Goal: Use online tool/utility: Utilize a website feature to perform a specific function

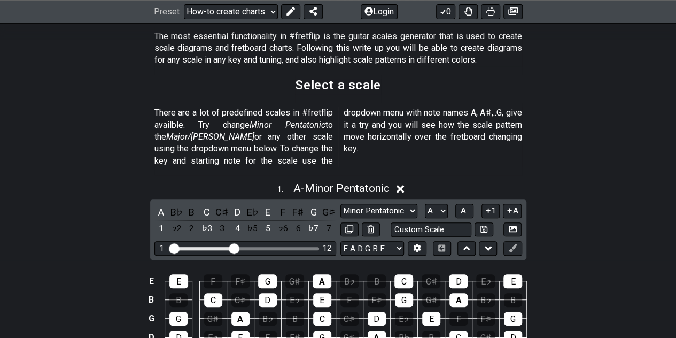
scroll to position [323, 0]
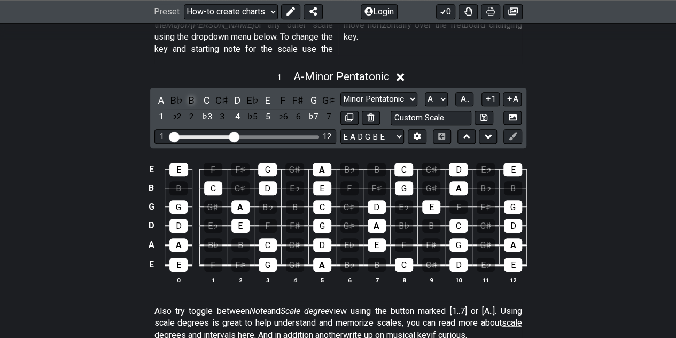
click at [191, 93] on div "B" at bounding box center [192, 100] width 14 height 14
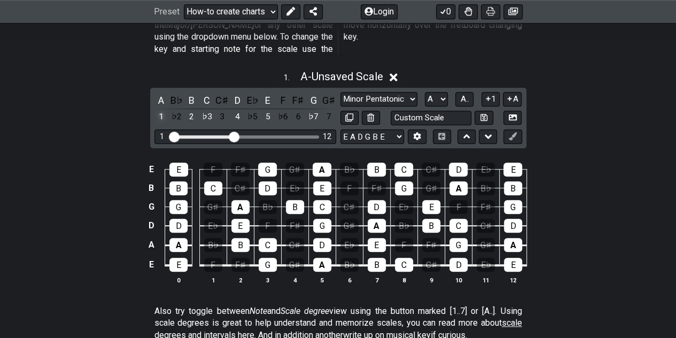
click at [159, 110] on div "1" at bounding box center [161, 117] width 14 height 14
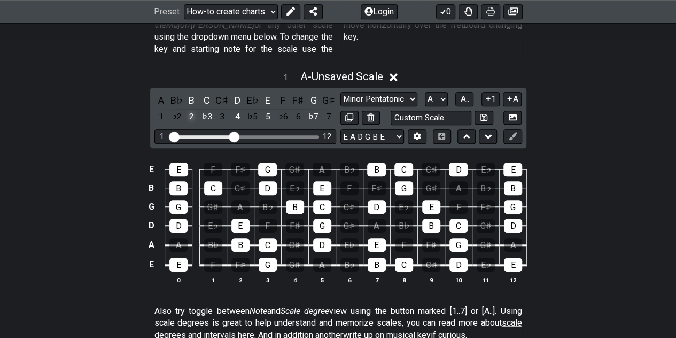
click at [191, 110] on div "2" at bounding box center [192, 117] width 14 height 14
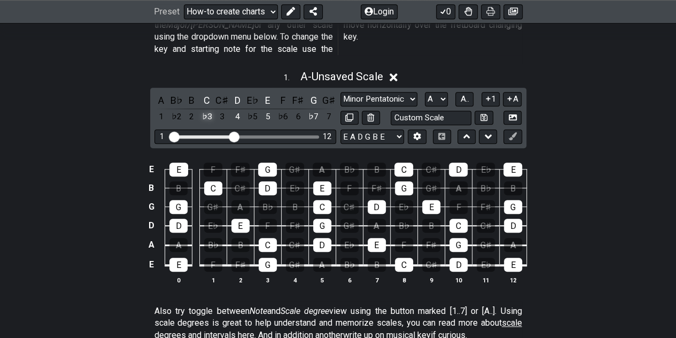
click at [213, 110] on div "♭3" at bounding box center [207, 117] width 14 height 14
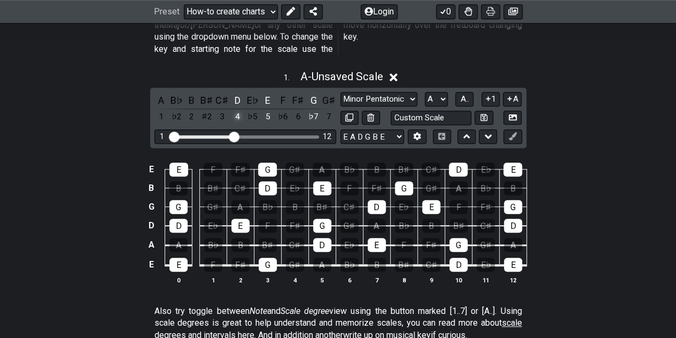
click at [239, 110] on div "4" at bounding box center [237, 117] width 14 height 14
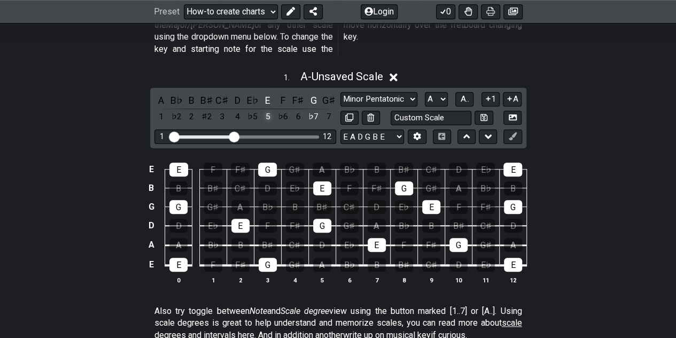
click at [265, 110] on div "5" at bounding box center [268, 117] width 14 height 14
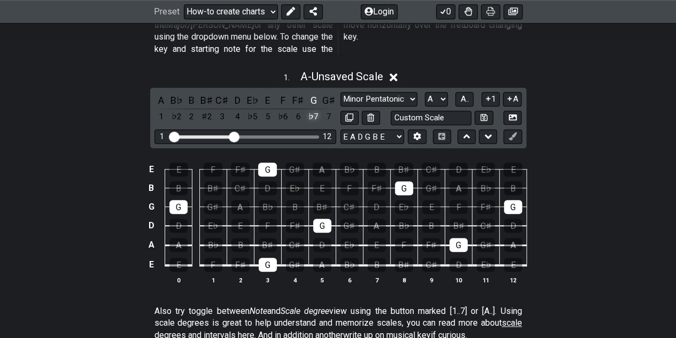
click at [320, 110] on div "♭7" at bounding box center [314, 117] width 14 height 14
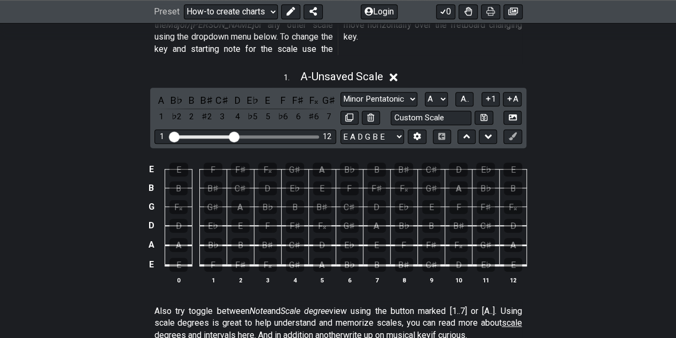
click at [320, 110] on div "♯6" at bounding box center [314, 117] width 14 height 14
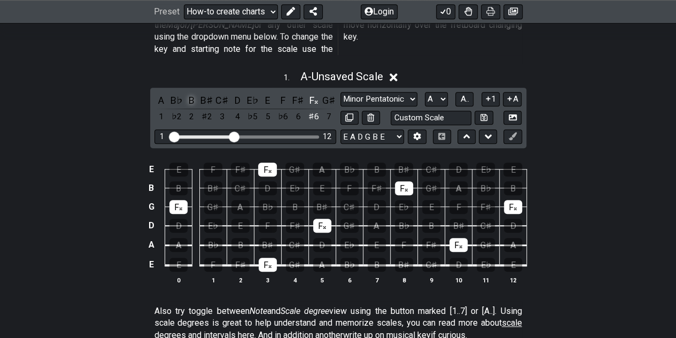
click at [192, 93] on div "B" at bounding box center [192, 100] width 14 height 14
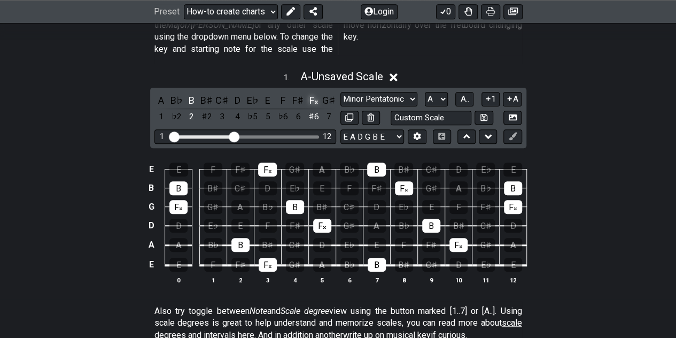
click at [312, 93] on div "F𝄪" at bounding box center [314, 100] width 14 height 14
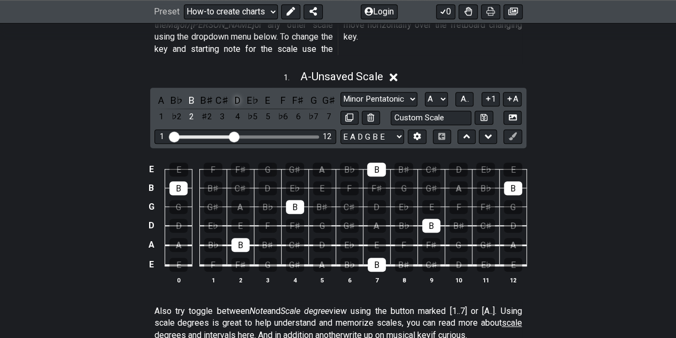
click at [238, 93] on div "D" at bounding box center [237, 100] width 14 height 14
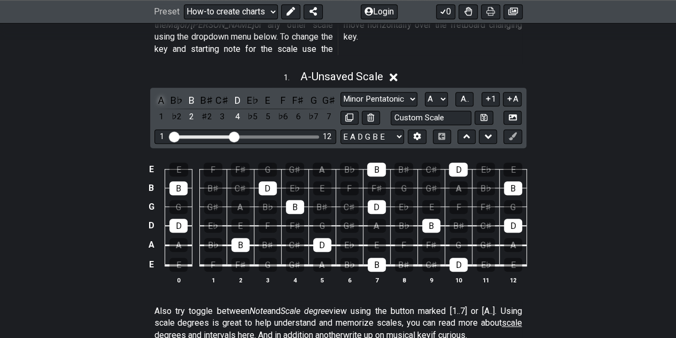
click at [159, 93] on div "A" at bounding box center [161, 100] width 14 height 14
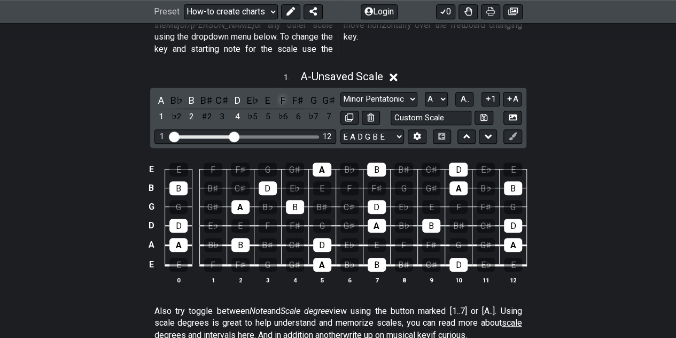
click at [284, 93] on div "F" at bounding box center [283, 100] width 14 height 14
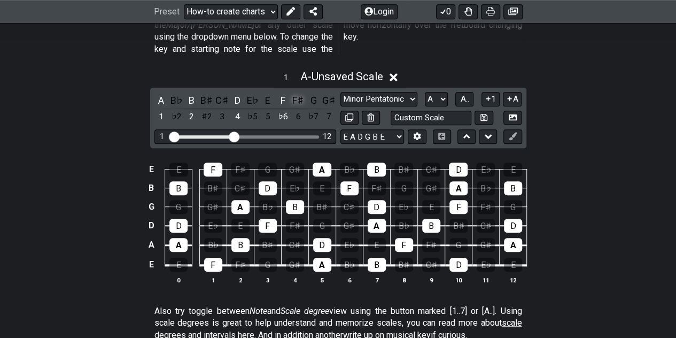
click at [298, 93] on div "F♯" at bounding box center [298, 100] width 14 height 14
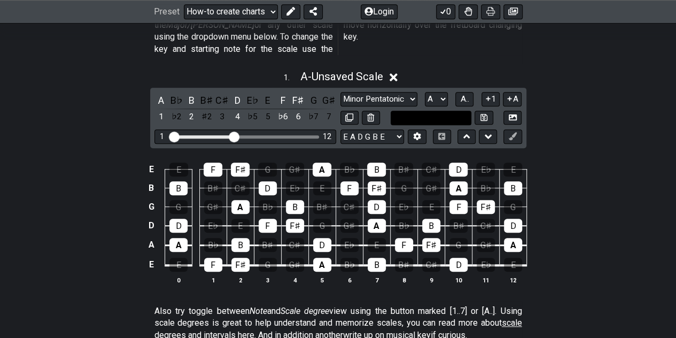
click at [455, 111] on input "text" at bounding box center [431, 118] width 81 height 14
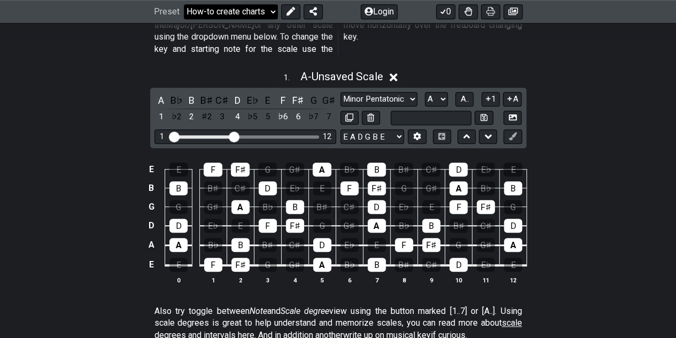
type input "Custom Scale"
click at [264, 93] on div "E" at bounding box center [268, 100] width 14 height 14
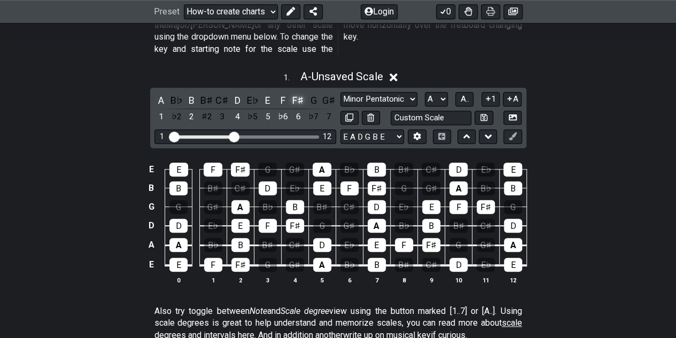
click at [296, 93] on div "F♯" at bounding box center [298, 100] width 14 height 14
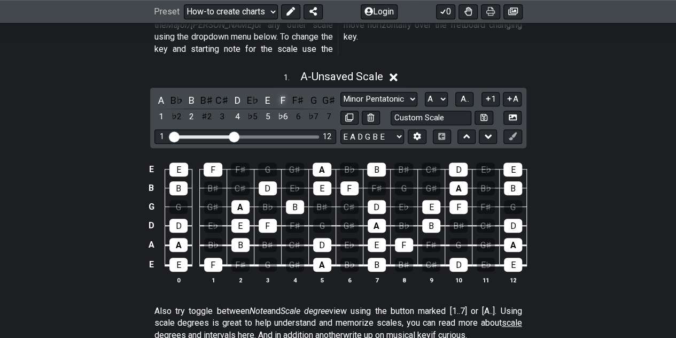
click at [288, 93] on div "F" at bounding box center [283, 100] width 14 height 14
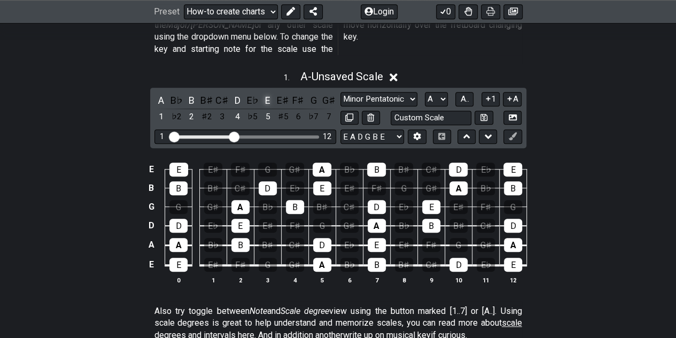
click at [269, 93] on div "E" at bounding box center [268, 100] width 14 height 14
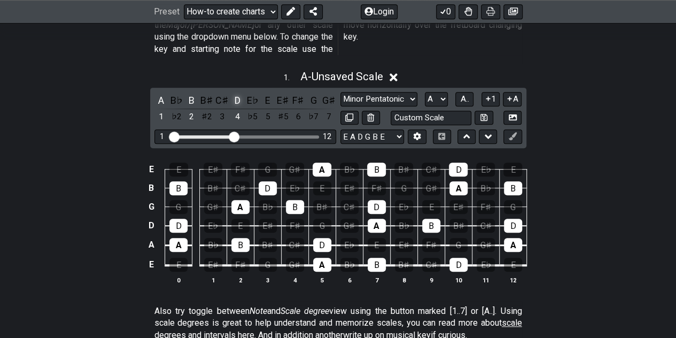
click at [243, 93] on div "D" at bounding box center [237, 100] width 14 height 14
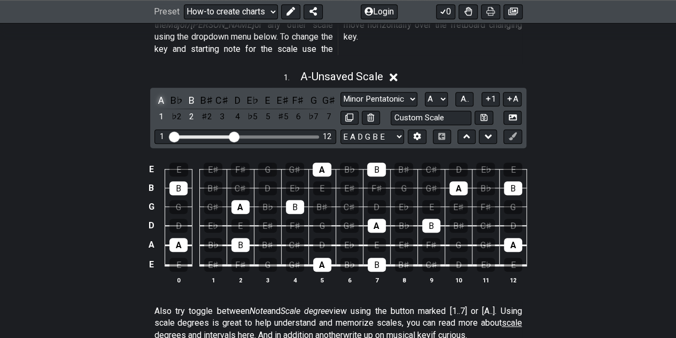
click at [161, 93] on div "A" at bounding box center [161, 100] width 14 height 14
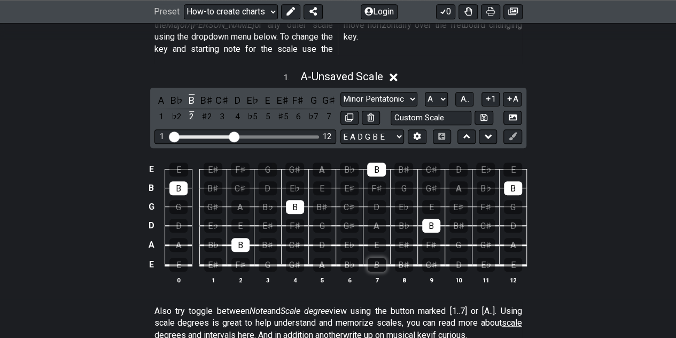
click at [379, 258] on div "B" at bounding box center [377, 265] width 18 height 14
click at [189, 93] on div "B" at bounding box center [192, 100] width 14 height 14
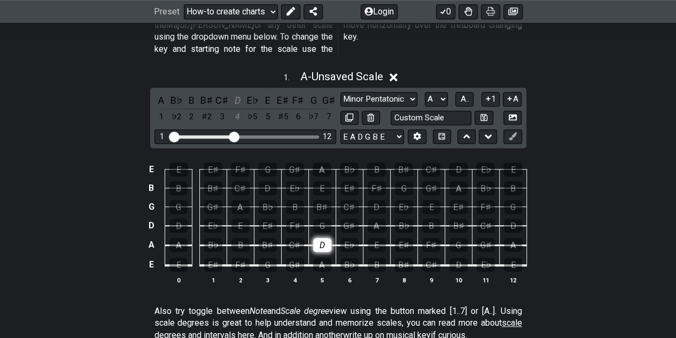
click at [322, 238] on div "D" at bounding box center [322, 245] width 18 height 14
click at [349, 238] on div "E♭" at bounding box center [350, 245] width 18 height 14
click at [292, 219] on div "F♯" at bounding box center [295, 226] width 18 height 14
click at [375, 238] on div "E" at bounding box center [377, 245] width 18 height 14
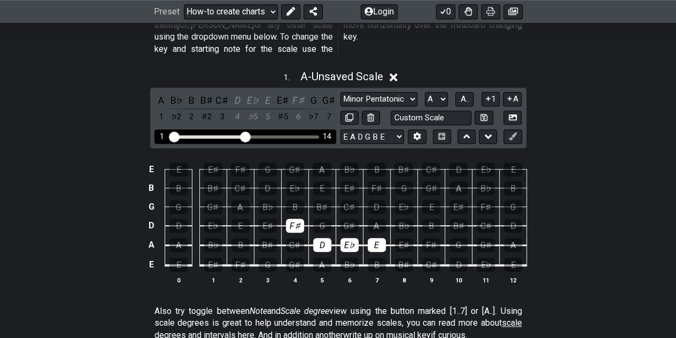
drag, startPoint x: 233, startPoint y: 119, endPoint x: 244, endPoint y: 121, distance: 10.9
click at [244, 136] on input "Visible fret range" at bounding box center [245, 136] width 152 height 0
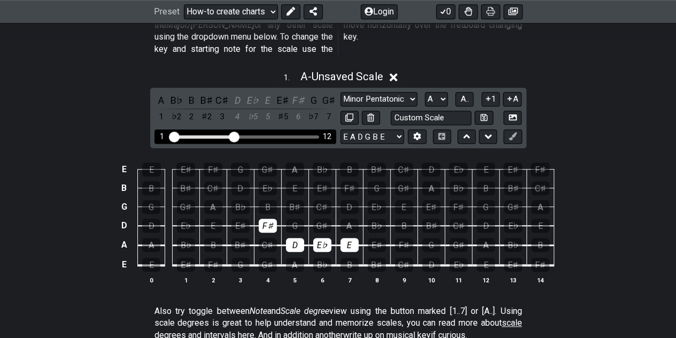
drag, startPoint x: 243, startPoint y: 121, endPoint x: 233, endPoint y: 124, distance: 11.0
click at [233, 136] on input "Visible fret range" at bounding box center [245, 136] width 152 height 0
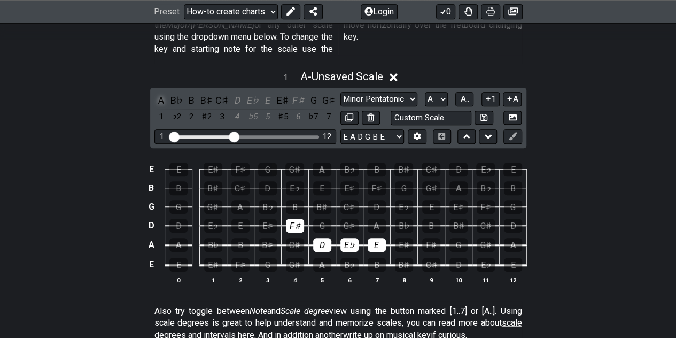
click at [160, 93] on div "A" at bounding box center [161, 100] width 14 height 14
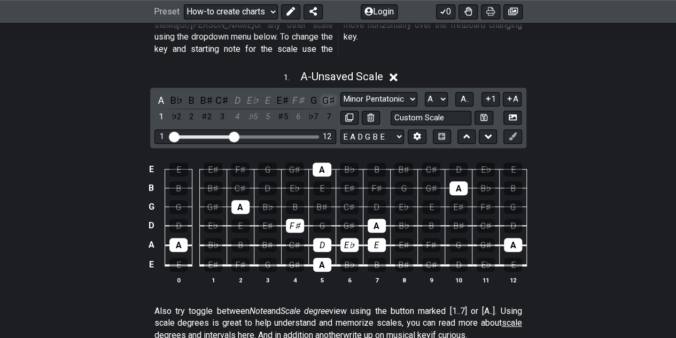
click at [330, 93] on div "G♯" at bounding box center [329, 100] width 14 height 14
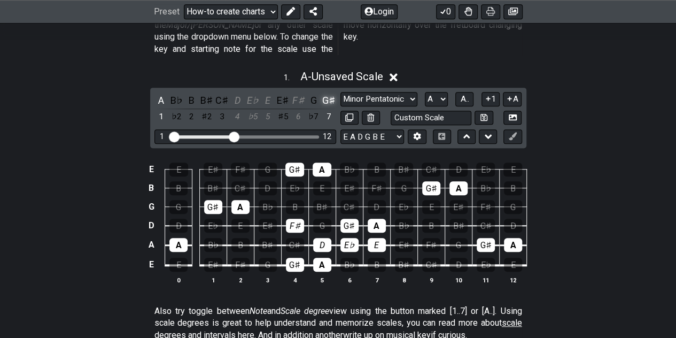
click at [330, 93] on div "G♯" at bounding box center [329, 100] width 14 height 14
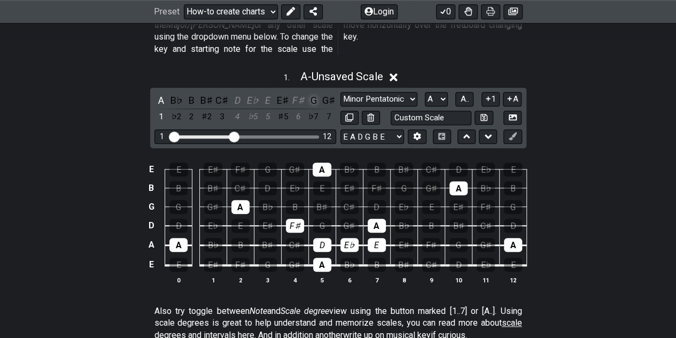
click at [314, 93] on div "G" at bounding box center [314, 100] width 14 height 14
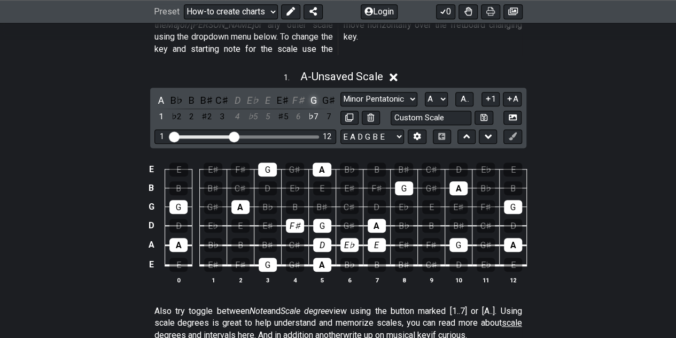
click at [314, 93] on div "G" at bounding box center [314, 100] width 14 height 14
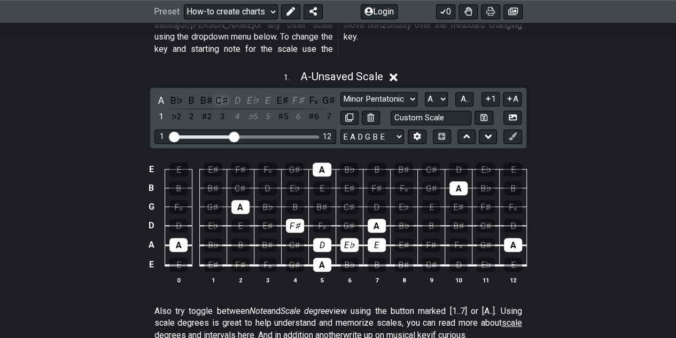
click at [221, 93] on div "C♯" at bounding box center [222, 100] width 14 height 14
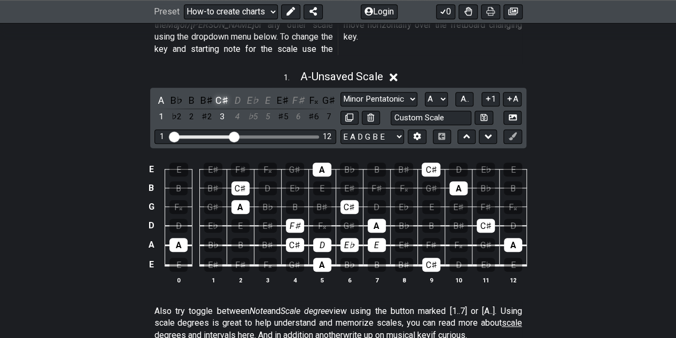
click at [221, 93] on div "C♯" at bounding box center [222, 100] width 14 height 14
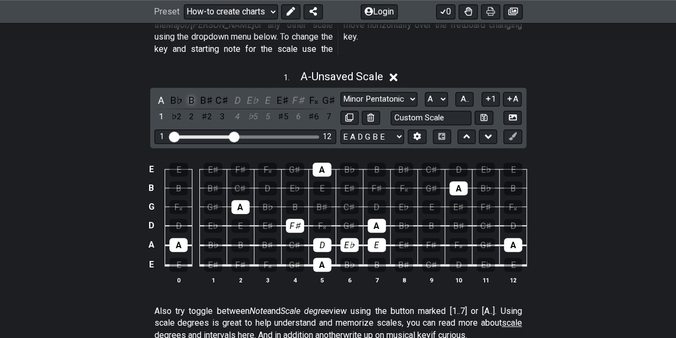
click at [194, 93] on div "B" at bounding box center [192, 100] width 14 height 14
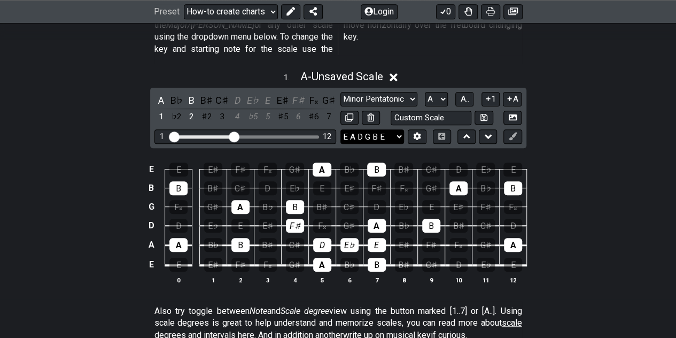
click at [399, 129] on select "E A D G B E E A D G B E E A D G B E B E A D F♯ B A D G C E A D A D G B E E♭ A♭ …" at bounding box center [373, 136] width 64 height 14
click at [431, 238] on div "F♯" at bounding box center [431, 245] width 18 height 14
click at [404, 181] on div "F𝄪" at bounding box center [404, 188] width 18 height 14
click at [438, 92] on select "A♭ A A♯ B♭ B C C♯ D♭ D D♯ E♭ E F F♯ G♭ G G♯" at bounding box center [436, 99] width 23 height 14
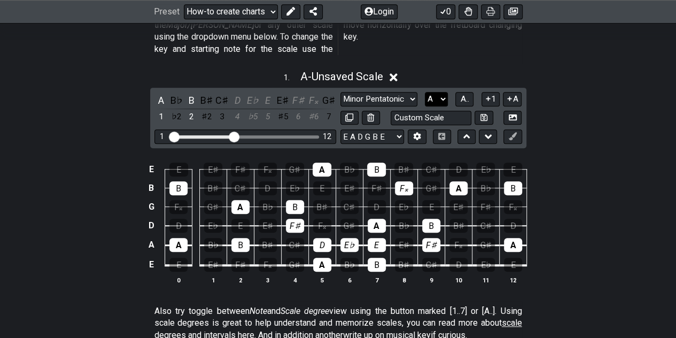
click at [438, 92] on select "A♭ A A♯ B♭ B C C♯ D♭ D D♯ E♭ E F F♯ G♭ G G♯" at bounding box center [436, 99] width 23 height 14
click at [463, 94] on span "A.." at bounding box center [464, 99] width 9 height 10
click at [463, 94] on span "1..7" at bounding box center [464, 99] width 13 height 10
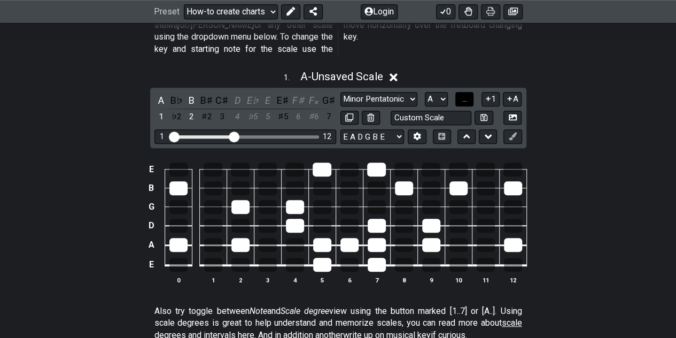
click at [463, 94] on span "..." at bounding box center [464, 99] width 5 height 10
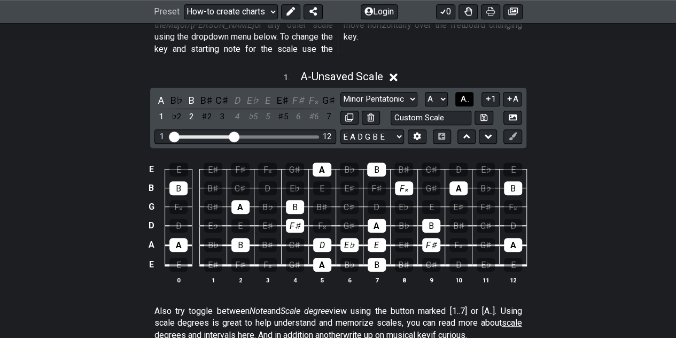
click at [463, 94] on span "A.." at bounding box center [464, 99] width 9 height 10
click at [463, 94] on span "1..7" at bounding box center [464, 99] width 13 height 10
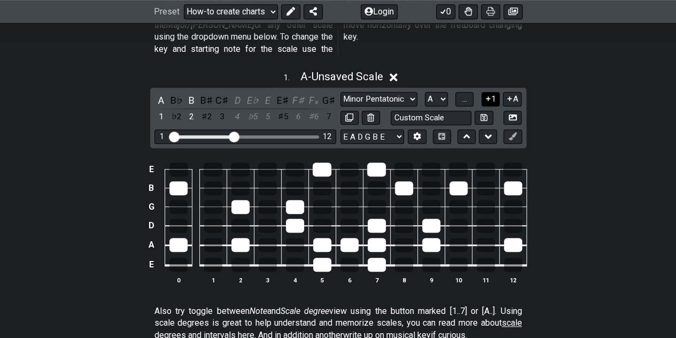
click at [488, 96] on icon at bounding box center [488, 98] width 4 height 4
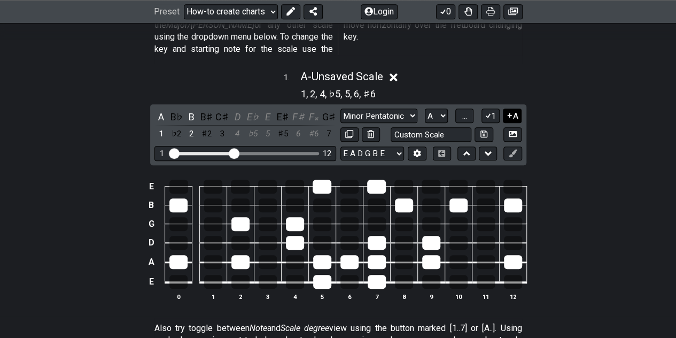
click at [513, 111] on icon at bounding box center [510, 115] width 10 height 8
click at [490, 111] on icon at bounding box center [488, 115] width 10 height 8
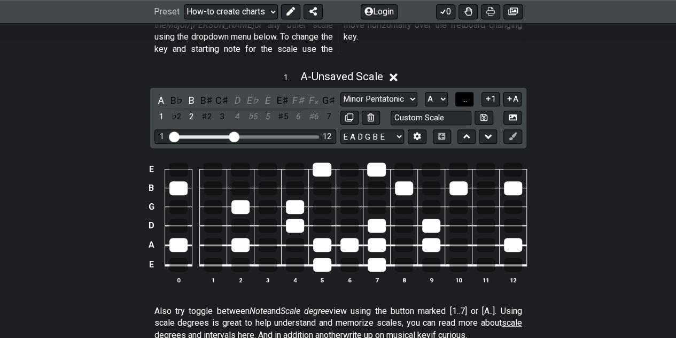
click at [462, 94] on span "..." at bounding box center [464, 99] width 5 height 10
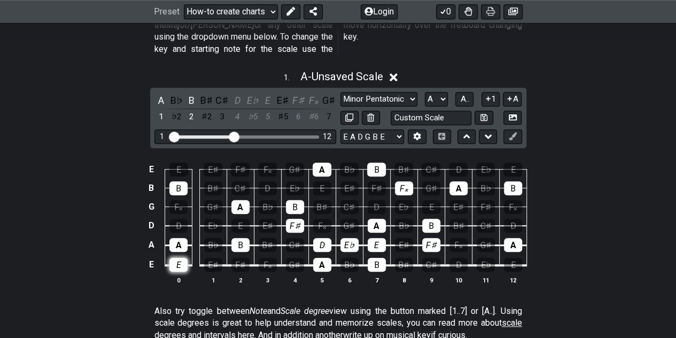
click at [178, 258] on div "E" at bounding box center [178, 265] width 18 height 14
click at [180, 219] on div "D" at bounding box center [178, 226] width 18 height 14
click at [181, 163] on div "E" at bounding box center [178, 170] width 19 height 14
click at [241, 219] on div "E" at bounding box center [240, 226] width 18 height 14
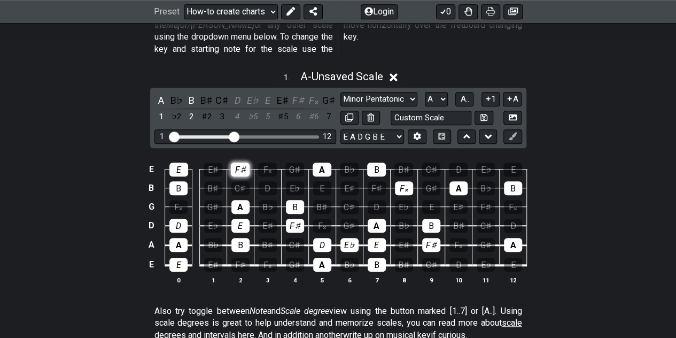
click at [238, 163] on div "F♯" at bounding box center [240, 170] width 19 height 14
click at [239, 258] on div "F♯" at bounding box center [240, 265] width 18 height 14
click at [272, 258] on div "F𝄪" at bounding box center [268, 265] width 18 height 14
click at [269, 163] on div "F𝄪" at bounding box center [267, 170] width 19 height 14
click at [326, 181] on div "E" at bounding box center [322, 188] width 18 height 14
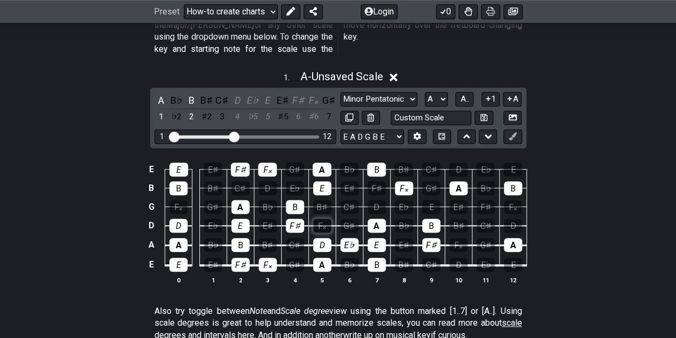
click at [322, 219] on div "F𝄪" at bounding box center [322, 226] width 18 height 14
click at [375, 200] on div "D" at bounding box center [377, 207] width 18 height 14
click at [293, 181] on div "E♭" at bounding box center [295, 188] width 18 height 14
click at [206, 219] on div "E♭" at bounding box center [213, 226] width 18 height 14
click at [431, 200] on div "E" at bounding box center [431, 207] width 18 height 14
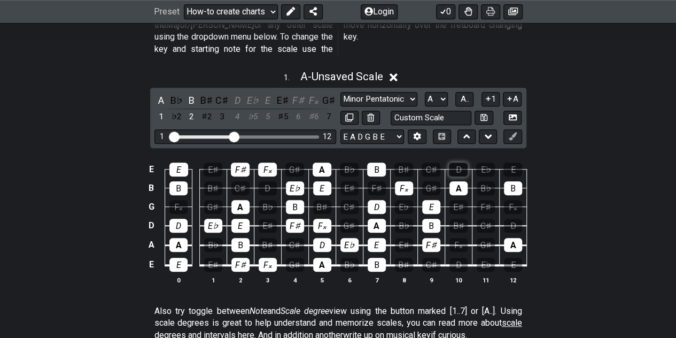
click at [455, 163] on div "D" at bounding box center [458, 170] width 19 height 14
click at [459, 238] on div "F𝄪" at bounding box center [459, 245] width 18 height 14
click at [457, 258] on div "D" at bounding box center [459, 265] width 18 height 14
click at [511, 163] on div "E" at bounding box center [513, 170] width 19 height 14
click at [511, 258] on div "E" at bounding box center [513, 265] width 18 height 14
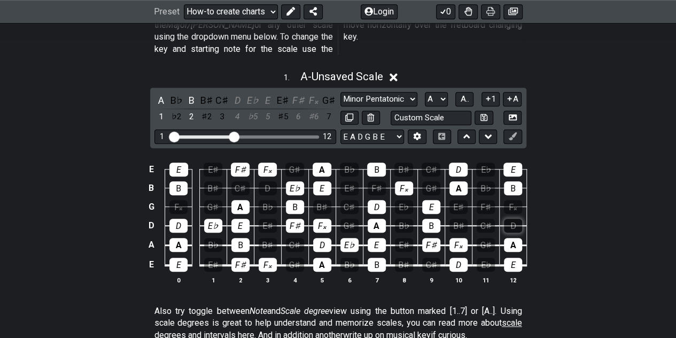
click at [516, 219] on div "D" at bounding box center [513, 226] width 18 height 14
click at [467, 131] on icon at bounding box center [466, 136] width 7 height 11
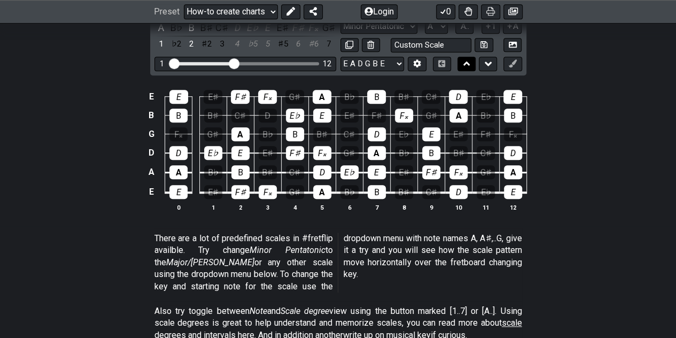
scroll to position [262, 0]
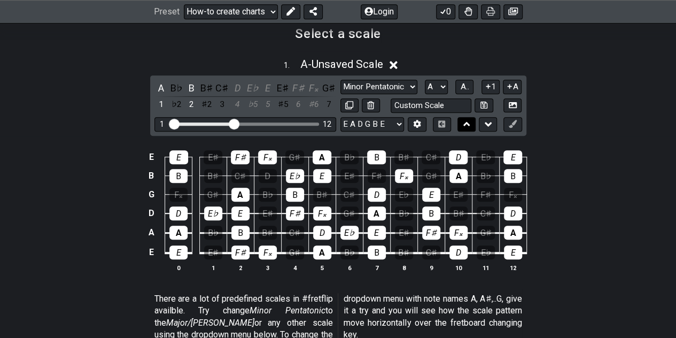
click at [467, 125] on icon at bounding box center [466, 124] width 7 height 11
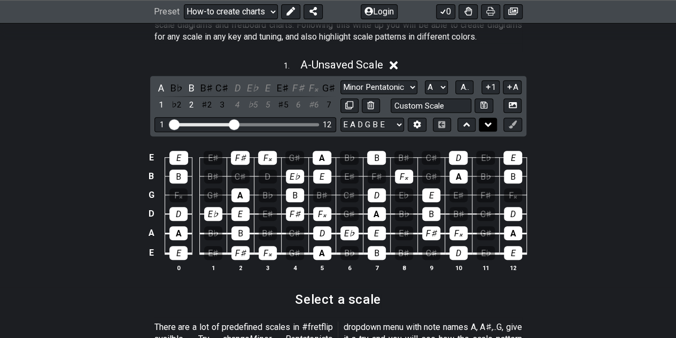
click at [485, 123] on icon at bounding box center [488, 124] width 7 height 11
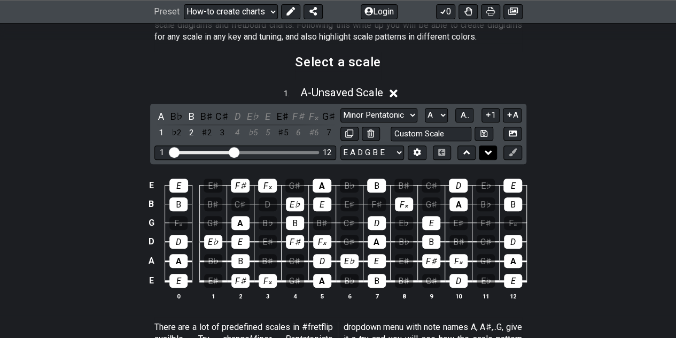
click at [485, 150] on icon at bounding box center [488, 152] width 7 height 4
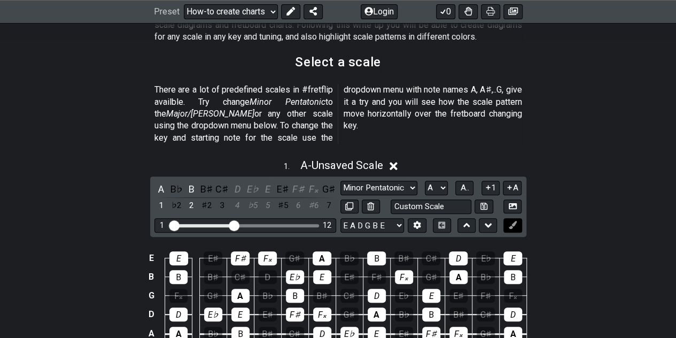
click at [514, 221] on icon at bounding box center [513, 225] width 8 height 8
click at [160, 182] on div "A" at bounding box center [161, 189] width 14 height 14
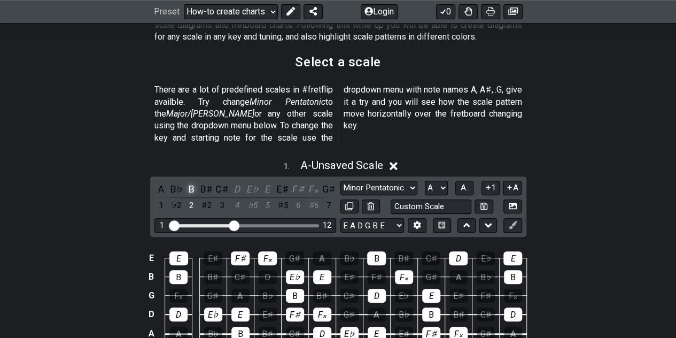
click at [195, 182] on div "B" at bounding box center [192, 189] width 14 height 14
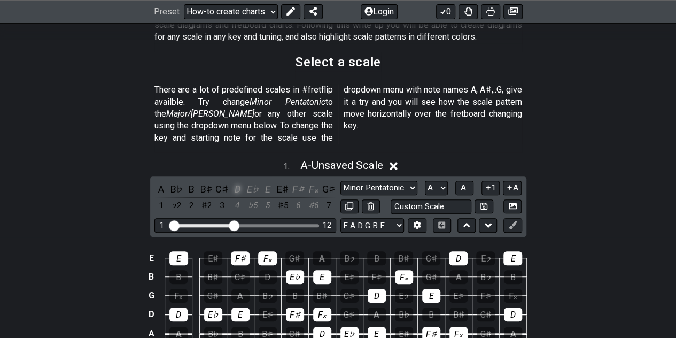
click at [238, 182] on div "D" at bounding box center [237, 189] width 14 height 14
click at [257, 182] on div "E♭" at bounding box center [253, 189] width 14 height 14
click at [266, 182] on div "E" at bounding box center [268, 189] width 14 height 14
click at [250, 182] on div "E♭" at bounding box center [253, 189] width 14 height 14
click at [237, 182] on div "D" at bounding box center [237, 189] width 14 height 14
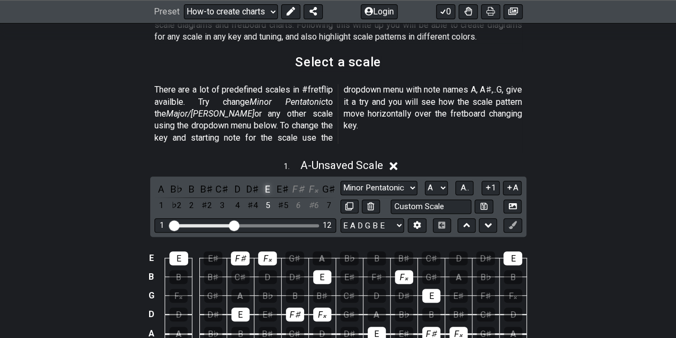
click at [267, 182] on div "E" at bounding box center [268, 189] width 14 height 14
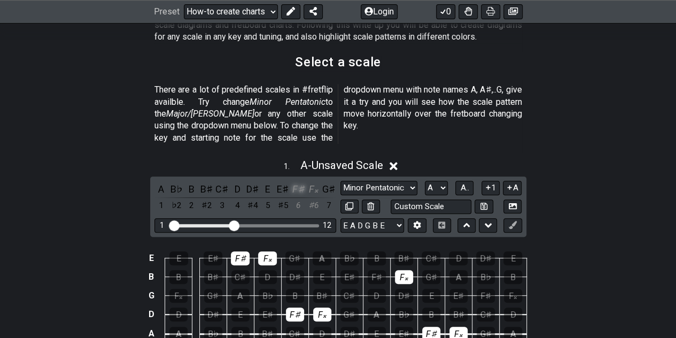
click at [300, 182] on div "F♯" at bounding box center [298, 189] width 14 height 14
click at [307, 182] on div "F𝄪" at bounding box center [314, 189] width 14 height 14
click at [301, 182] on div "F♯" at bounding box center [298, 189] width 14 height 14
click at [310, 182] on div "F𝄪" at bounding box center [314, 189] width 14 height 14
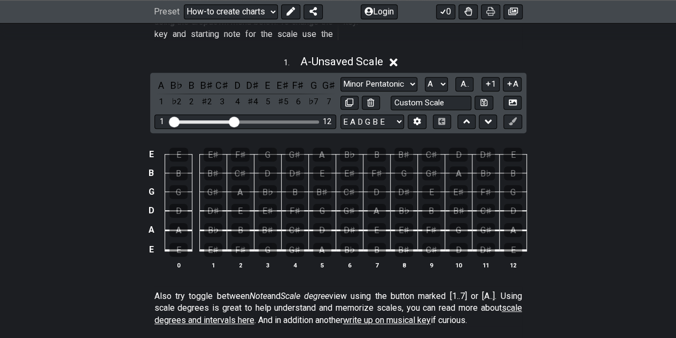
scroll to position [314, 0]
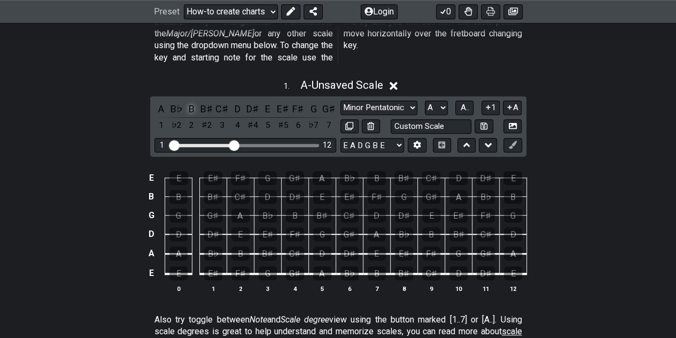
click at [190, 102] on div "B" at bounding box center [192, 109] width 14 height 14
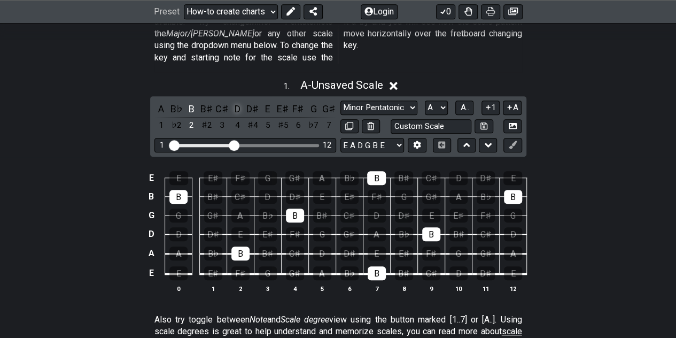
click at [235, 102] on div "D" at bounding box center [237, 109] width 14 height 14
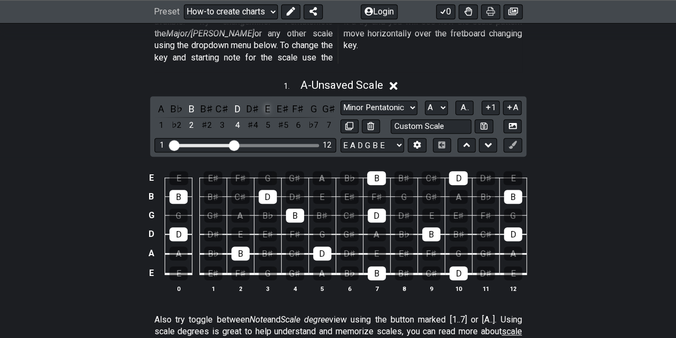
click at [265, 102] on div "E" at bounding box center [268, 109] width 14 height 14
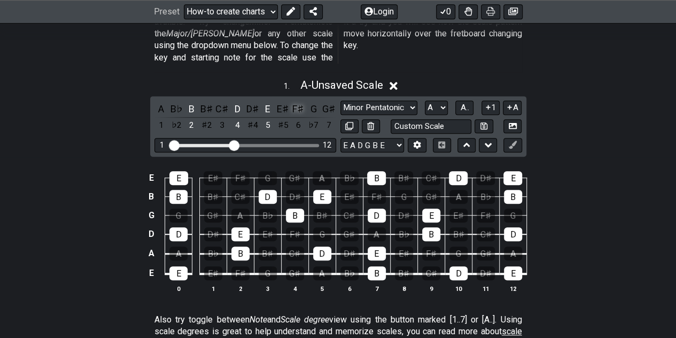
click at [294, 102] on div "F♯" at bounding box center [298, 109] width 14 height 14
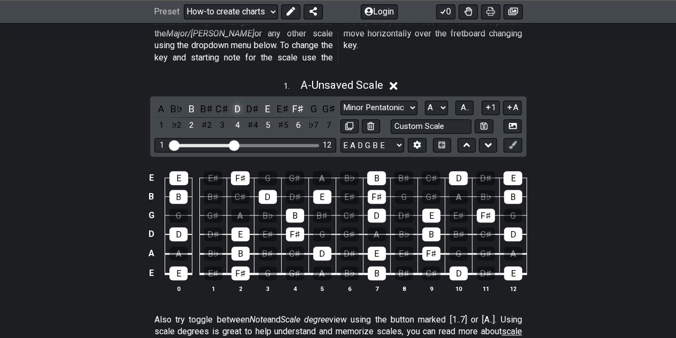
click at [236, 102] on div "D" at bounding box center [237, 109] width 14 height 14
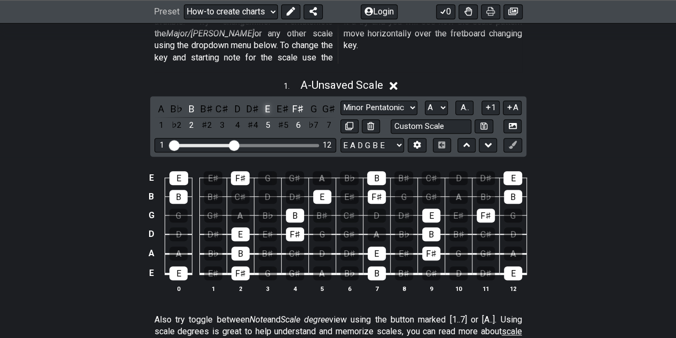
click at [265, 102] on div "E" at bounding box center [268, 109] width 14 height 14
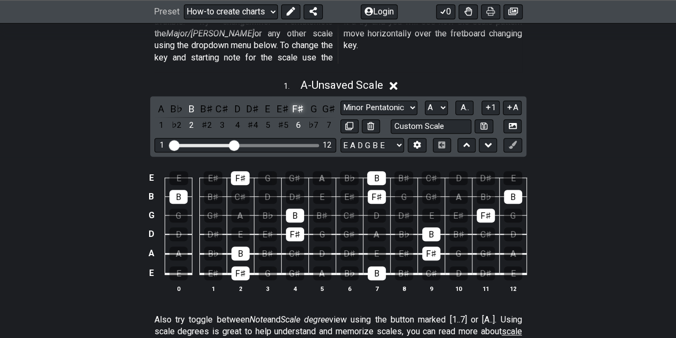
click at [298, 102] on div "F♯" at bounding box center [298, 109] width 14 height 14
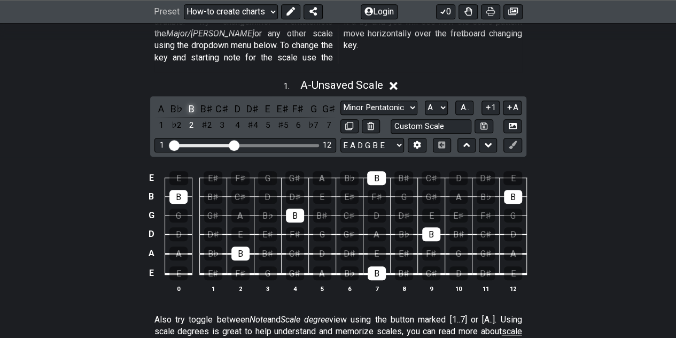
click at [189, 102] on div "B" at bounding box center [192, 109] width 14 height 14
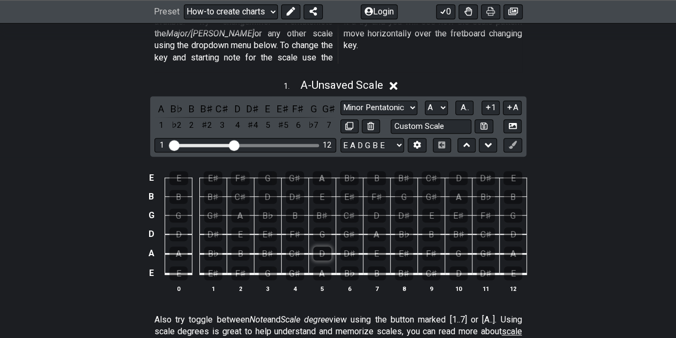
click at [327, 246] on div "D" at bounding box center [322, 253] width 18 height 14
click at [343, 246] on div "D♯" at bounding box center [350, 253] width 18 height 14
click at [292, 227] on div "F♯" at bounding box center [295, 234] width 18 height 14
click at [378, 246] on div "E" at bounding box center [377, 253] width 18 height 14
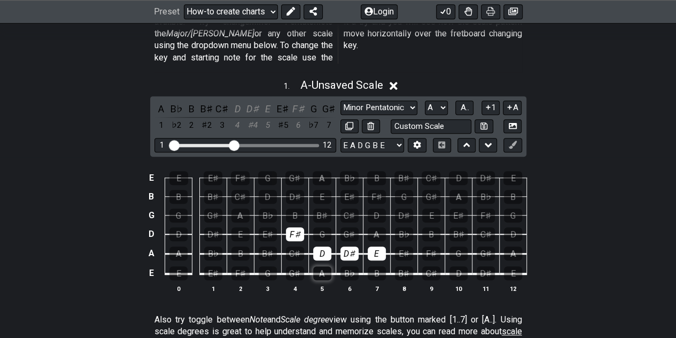
click at [321, 266] on div "A" at bounding box center [322, 273] width 18 height 14
click at [179, 266] on div "E" at bounding box center [178, 273] width 18 height 14
click at [173, 266] on div "E" at bounding box center [178, 273] width 18 height 14
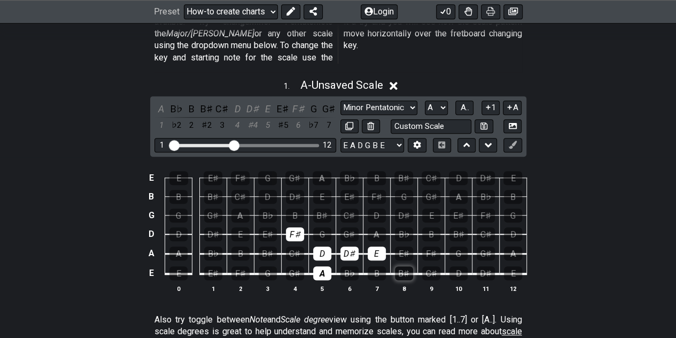
click at [403, 266] on div "B♯" at bounding box center [404, 273] width 18 height 14
click at [377, 227] on div "A" at bounding box center [377, 234] width 18 height 14
click at [323, 208] on div "B♯" at bounding box center [322, 215] width 18 height 14
click at [370, 208] on div "D" at bounding box center [377, 215] width 18 height 14
click at [402, 208] on div "D♯" at bounding box center [404, 215] width 18 height 14
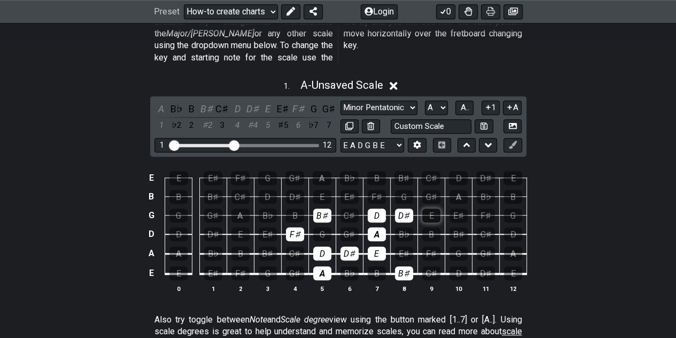
click at [430, 208] on div "E" at bounding box center [431, 215] width 18 height 14
click at [322, 190] on div "E" at bounding box center [322, 197] width 18 height 14
click at [403, 171] on div "B♯" at bounding box center [404, 178] width 19 height 14
click at [271, 190] on div "D" at bounding box center [268, 197] width 18 height 14
click at [296, 190] on div "D♯" at bounding box center [295, 197] width 18 height 14
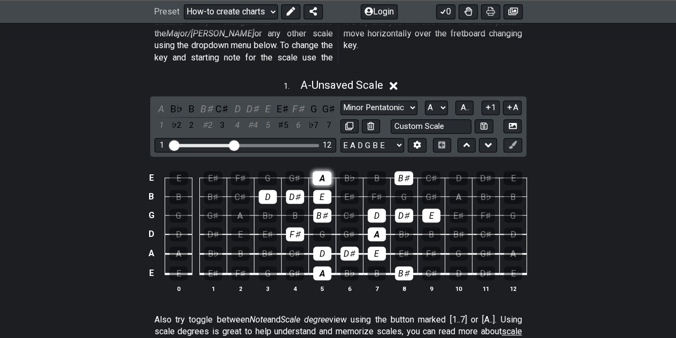
click at [323, 171] on div "A" at bounding box center [322, 178] width 19 height 14
click at [400, 266] on div "B♯" at bounding box center [404, 273] width 18 height 14
click at [320, 208] on div "B♯" at bounding box center [322, 215] width 18 height 14
click at [403, 171] on div "B♯" at bounding box center [404, 178] width 19 height 14
click at [165, 102] on div "A" at bounding box center [161, 109] width 14 height 14
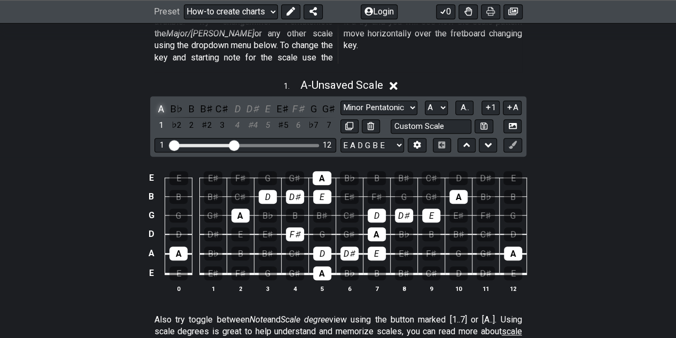
click at [165, 102] on div "A" at bounding box center [161, 109] width 14 height 14
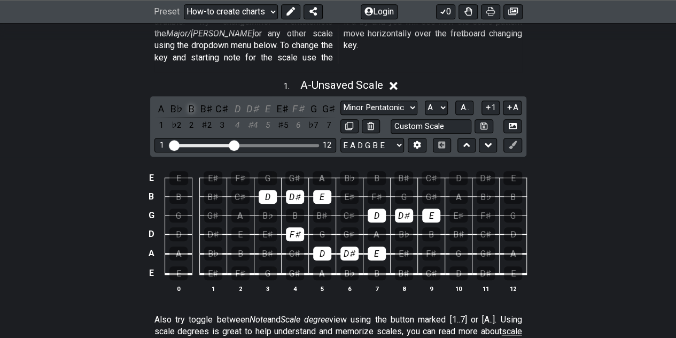
click at [192, 102] on div "B" at bounding box center [192, 109] width 14 height 14
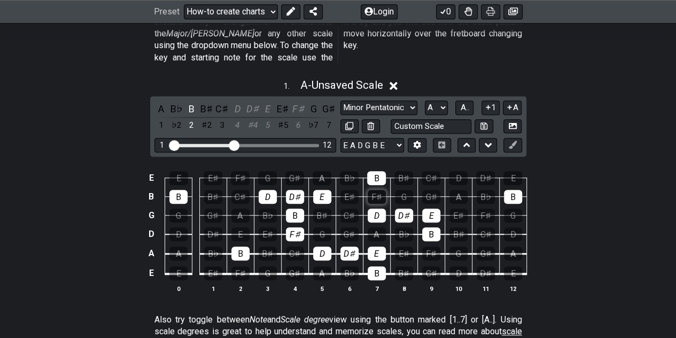
click at [375, 190] on div "F♯" at bounding box center [377, 197] width 18 height 14
